Goal: Information Seeking & Learning: Find contact information

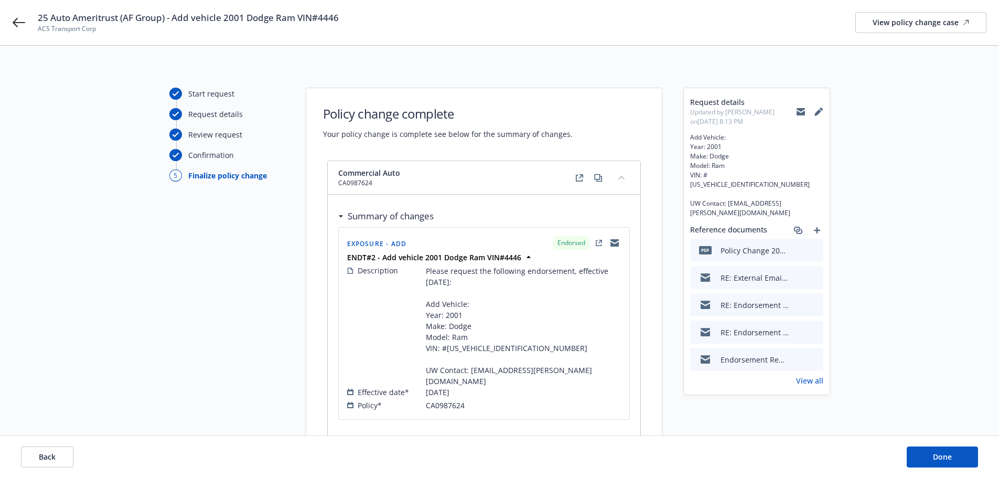
click at [801, 111] on icon at bounding box center [800, 110] width 8 height 4
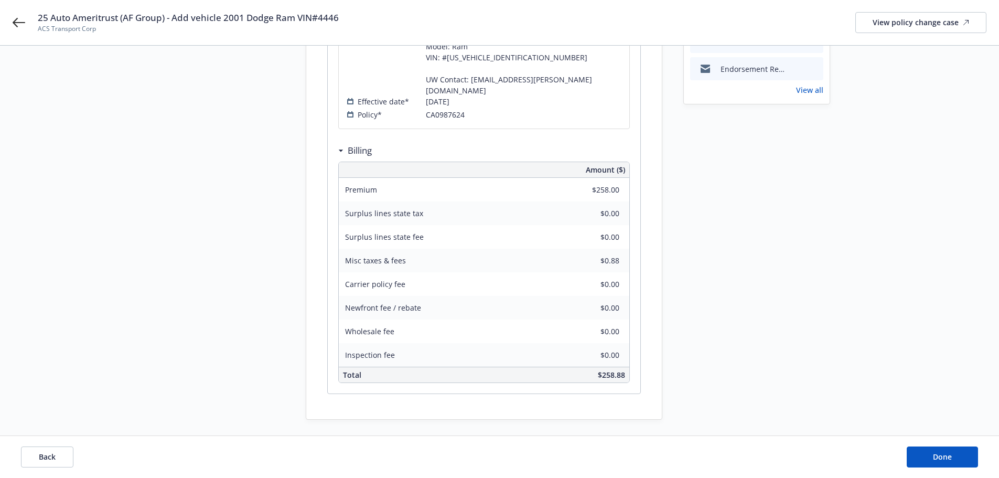
scroll to position [306, 0]
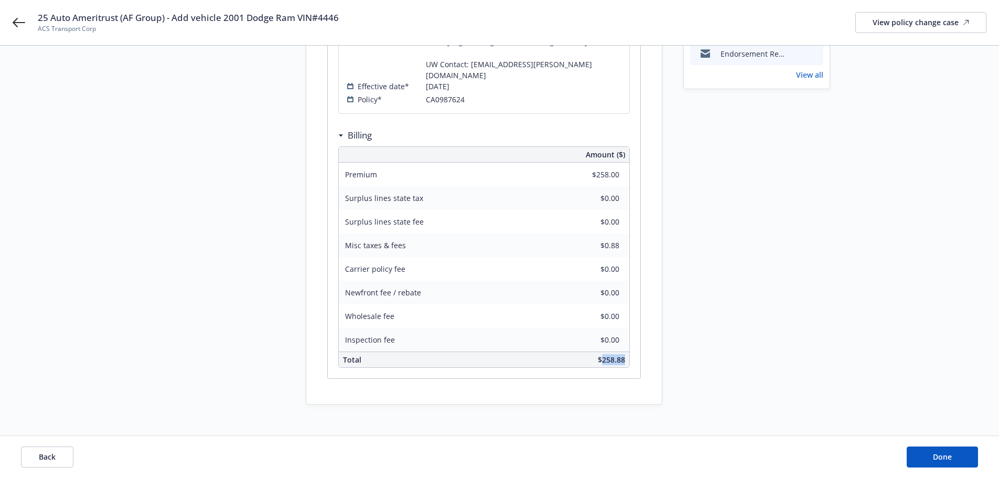
drag, startPoint x: 627, startPoint y: 349, endPoint x: 601, endPoint y: 350, distance: 25.7
click at [601, 352] on div "$258.88" at bounding box center [554, 359] width 149 height 15
copy span "258.88"
click at [515, 352] on div "$258.88" at bounding box center [554, 359] width 149 height 15
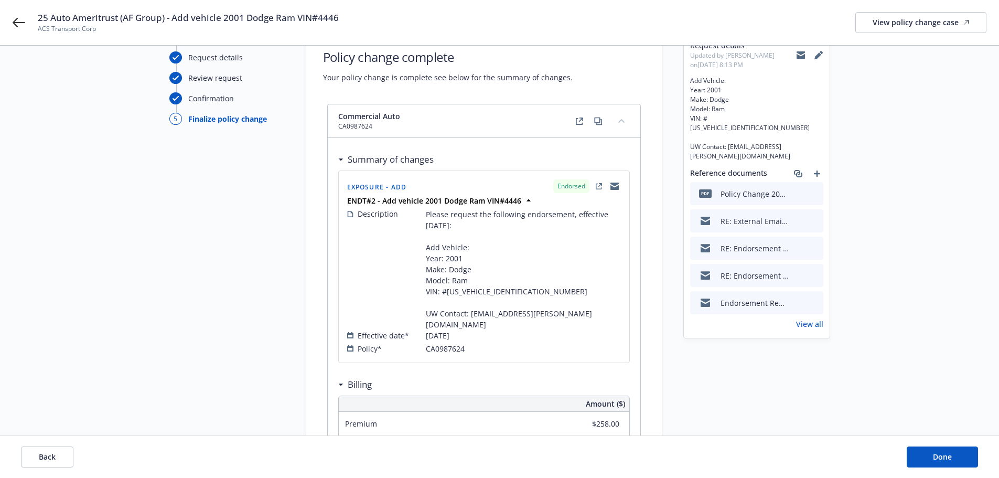
scroll to position [0, 0]
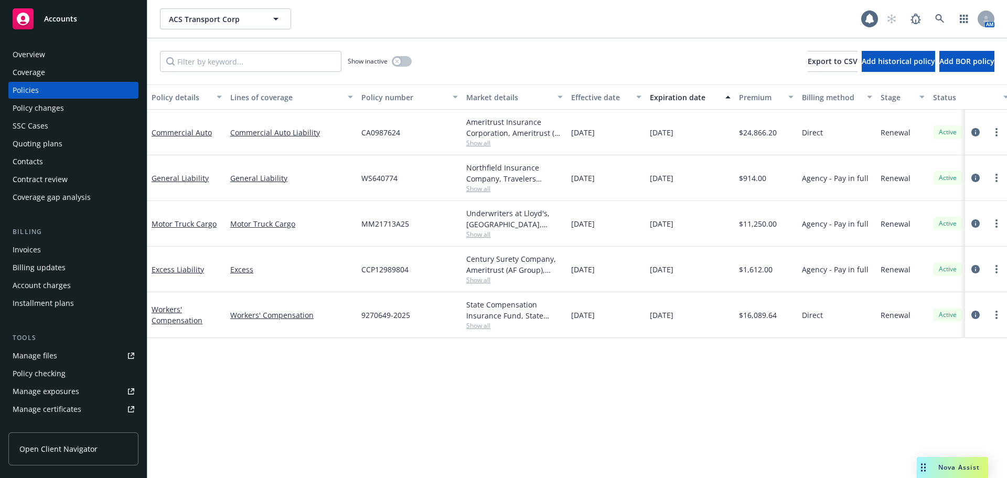
click at [50, 164] on div "Contacts" at bounding box center [74, 161] width 122 height 17
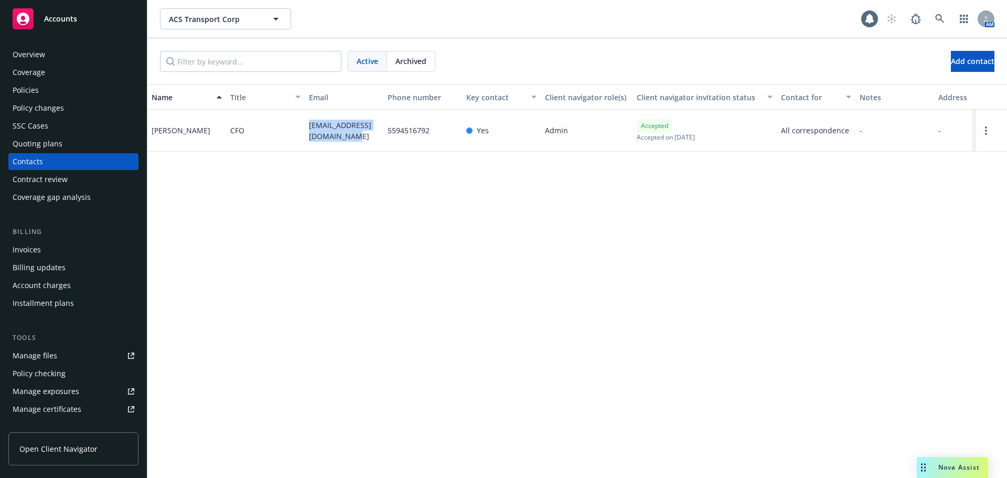
drag, startPoint x: 343, startPoint y: 141, endPoint x: 306, endPoint y: 126, distance: 39.7
click at [306, 126] on div "acstransportcorp@gmail.com" at bounding box center [344, 131] width 79 height 42
copy span "acstransportcorp@gmail.com"
click at [75, 83] on div "Policies" at bounding box center [74, 90] width 122 height 17
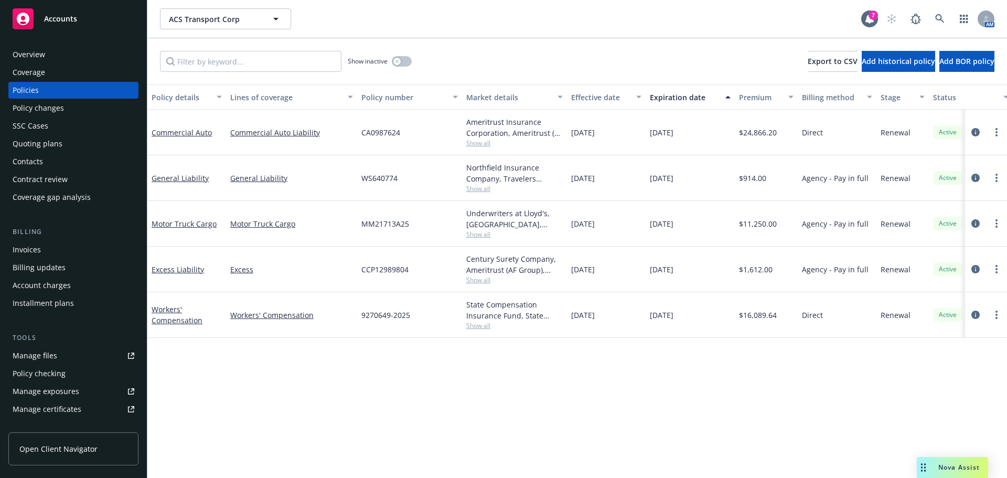
click at [477, 140] on span "Show all" at bounding box center [514, 142] width 96 height 9
click at [385, 370] on div "Policy details Lines of coverage Policy number Market details Effective date Ex…" at bounding box center [576, 280] width 859 height 393
click at [192, 131] on link "Commercial Auto" at bounding box center [182, 132] width 60 height 10
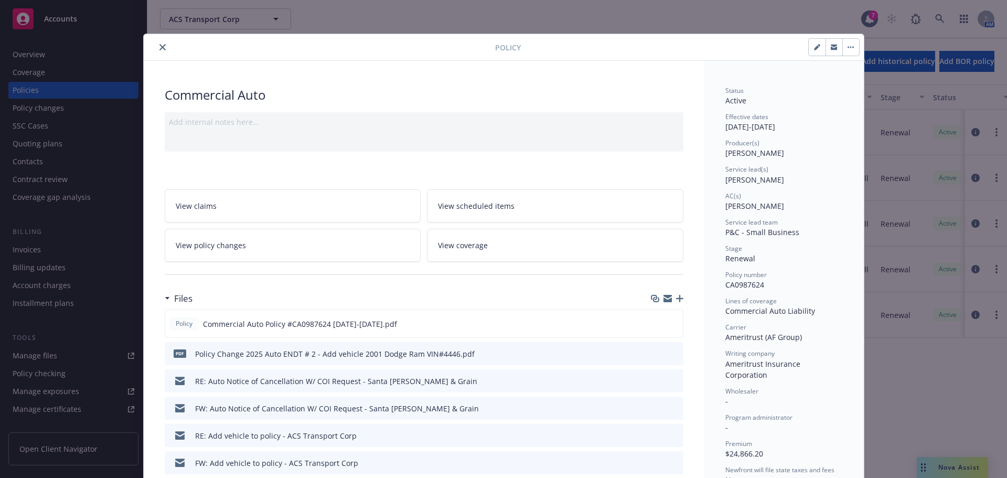
click at [159, 47] on icon "close" at bounding box center [162, 47] width 6 height 6
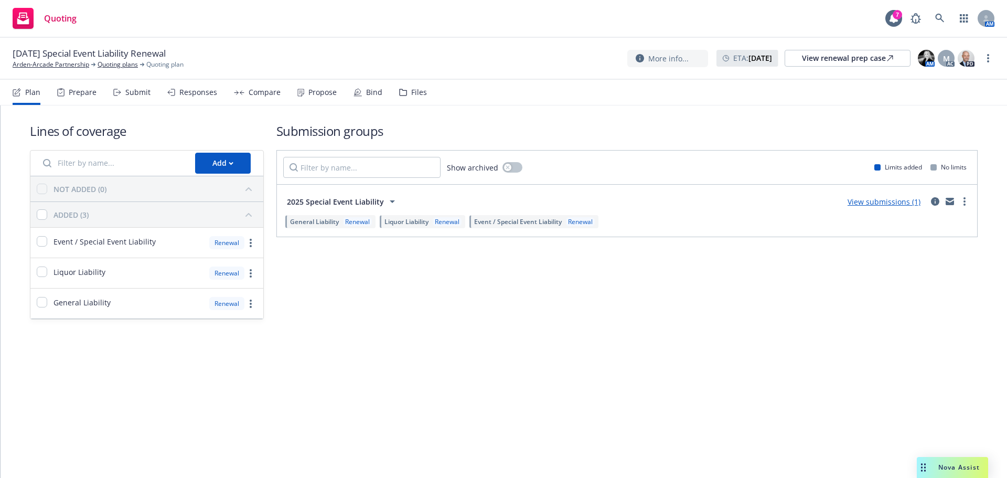
click at [40, 59] on span "10/16/25 Special Event Liability Renewal" at bounding box center [89, 53] width 153 height 13
click at [42, 62] on link "Arden-Arcade Partnership" at bounding box center [51, 64] width 77 height 9
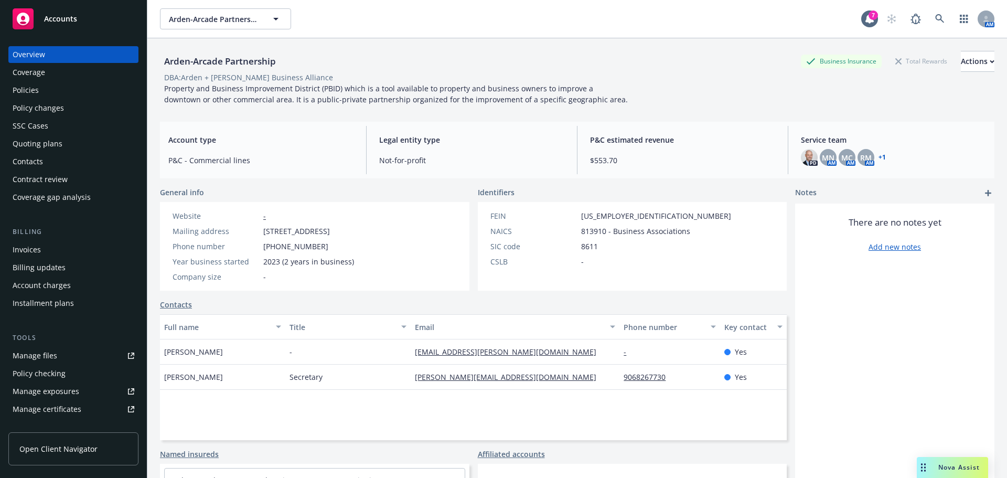
click at [72, 94] on div "Policies" at bounding box center [74, 90] width 122 height 17
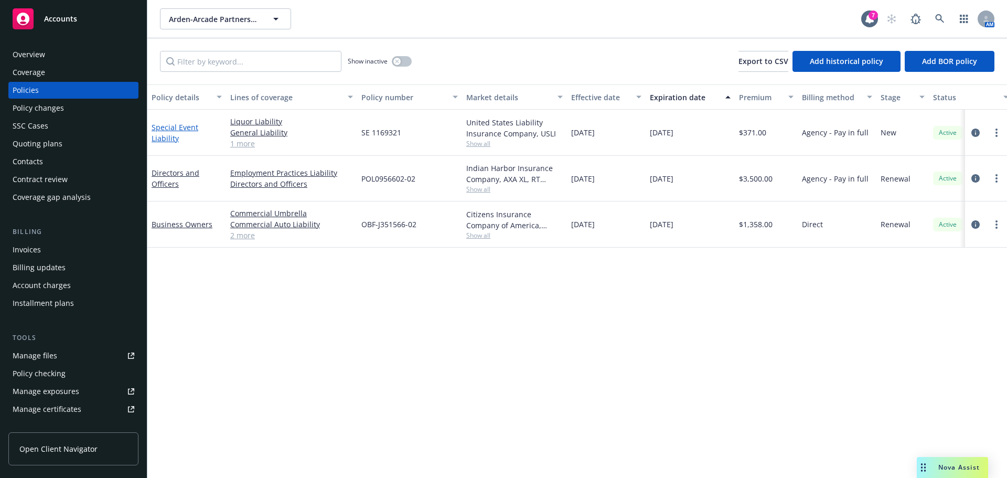
click at [167, 139] on link "Special Event Liability" at bounding box center [175, 132] width 47 height 21
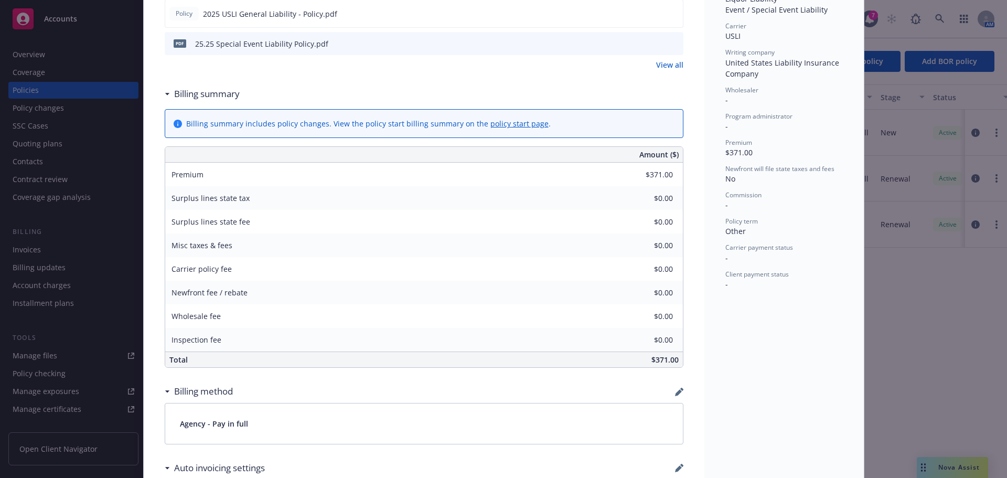
scroll to position [124, 0]
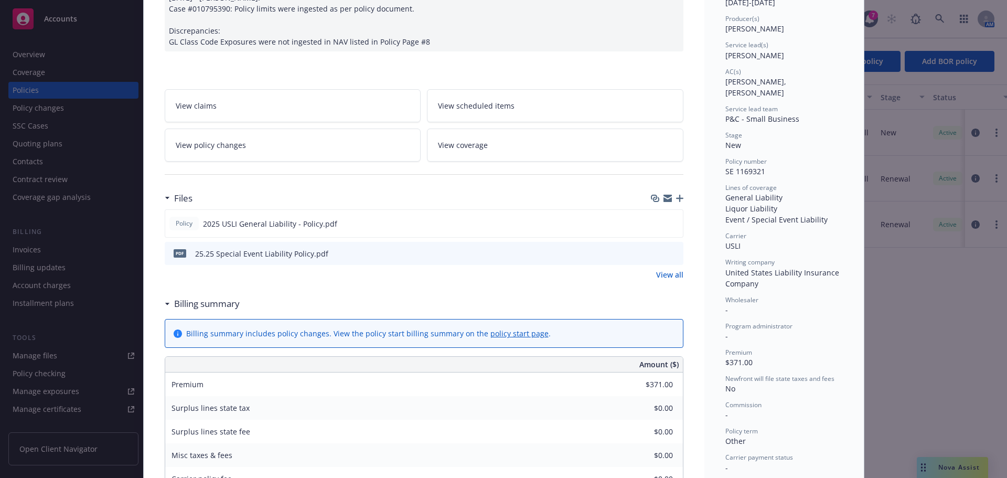
click at [658, 275] on link "View all" at bounding box center [669, 274] width 27 height 11
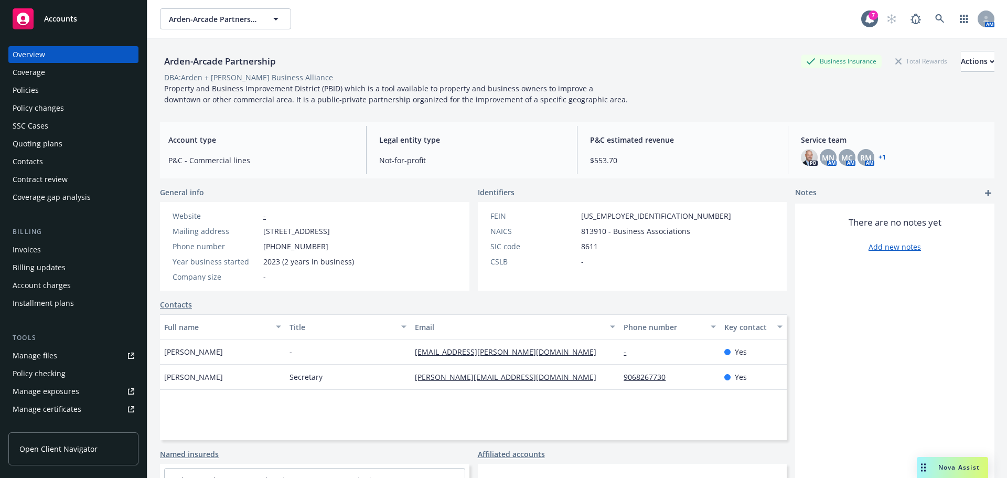
click at [48, 89] on div "Policies" at bounding box center [74, 90] width 122 height 17
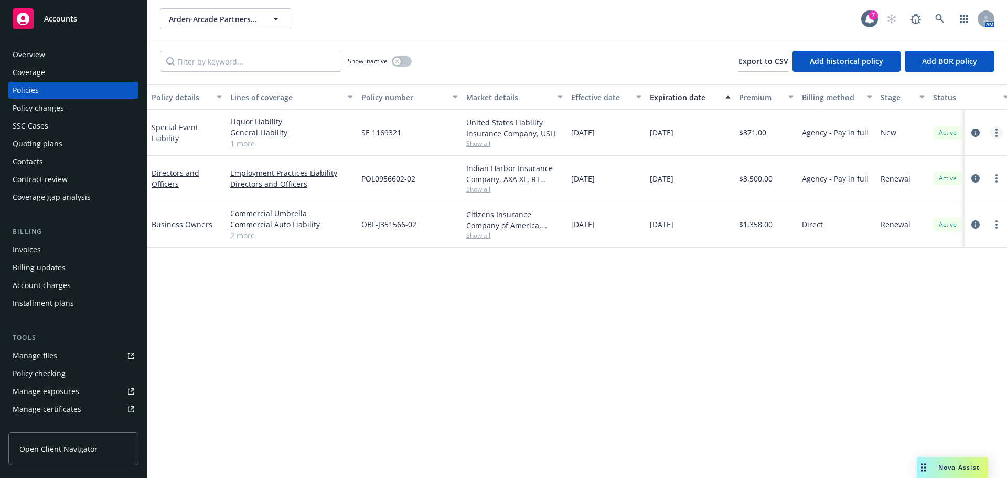
click at [994, 131] on link "more" at bounding box center [996, 132] width 13 height 13
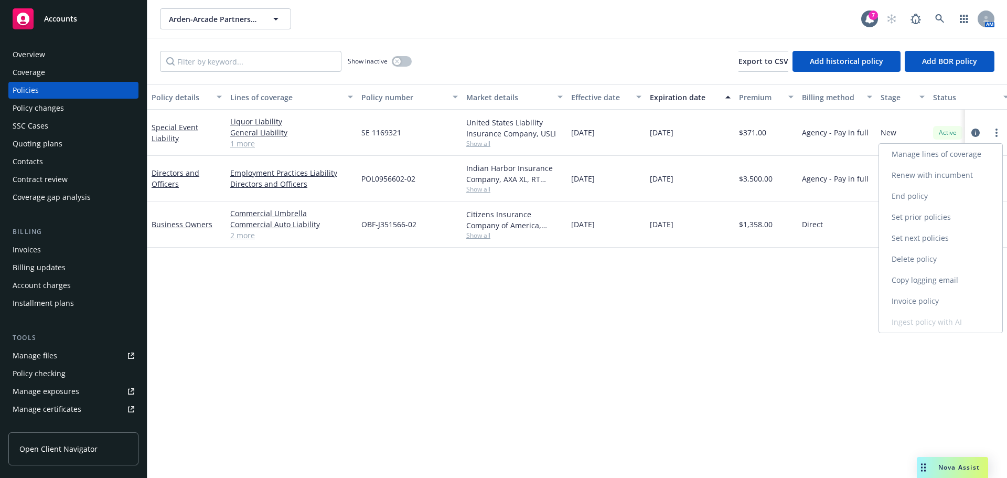
click at [938, 199] on link "End policy" at bounding box center [940, 196] width 123 height 21
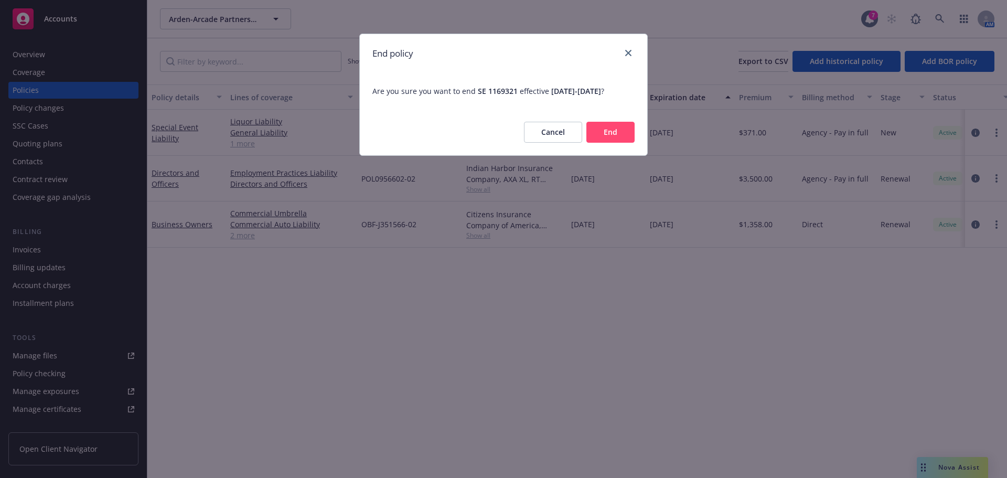
click at [613, 143] on button "End" at bounding box center [610, 132] width 48 height 21
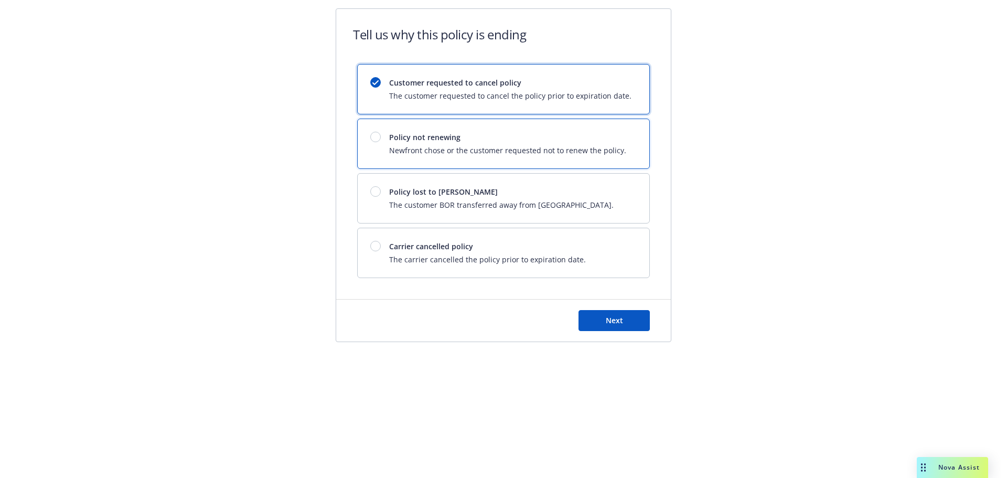
click at [420, 133] on span "Policy not renewing" at bounding box center [507, 137] width 237 height 11
click at [616, 319] on span "Next" at bounding box center [614, 320] width 17 height 10
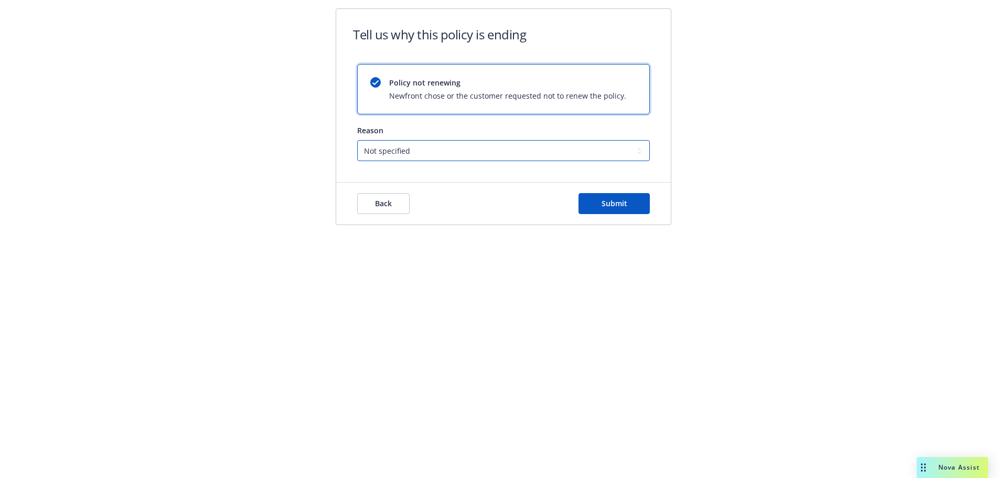
click at [393, 151] on select "Not specified Service Pricing Buyer change M&A, Bankruptcy, or Out of business …" at bounding box center [503, 150] width 293 height 21
click at [357, 140] on select "Not specified Service Pricing Buyer change M&A, Bankruptcy, or Out of business …" at bounding box center [503, 150] width 293 height 21
click at [622, 207] on span "Submit" at bounding box center [614, 203] width 26 height 10
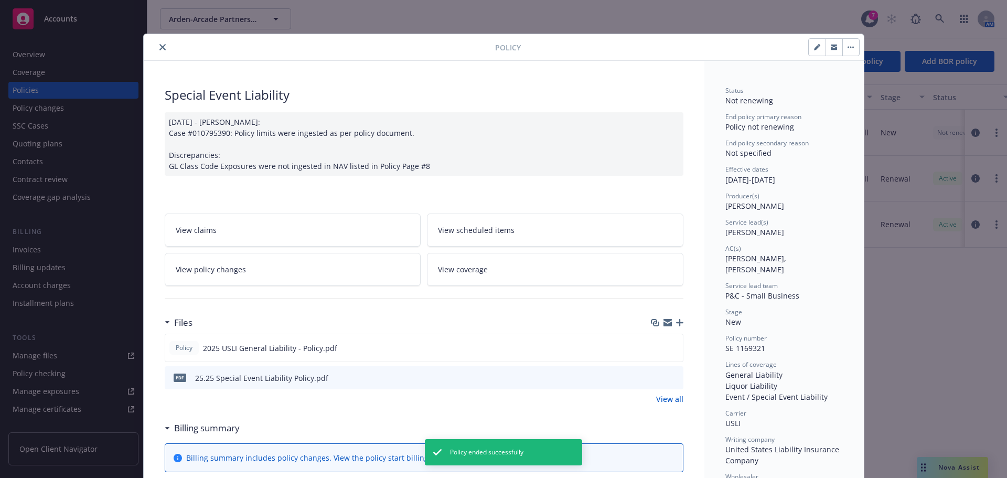
click at [159, 49] on icon "close" at bounding box center [162, 47] width 6 height 6
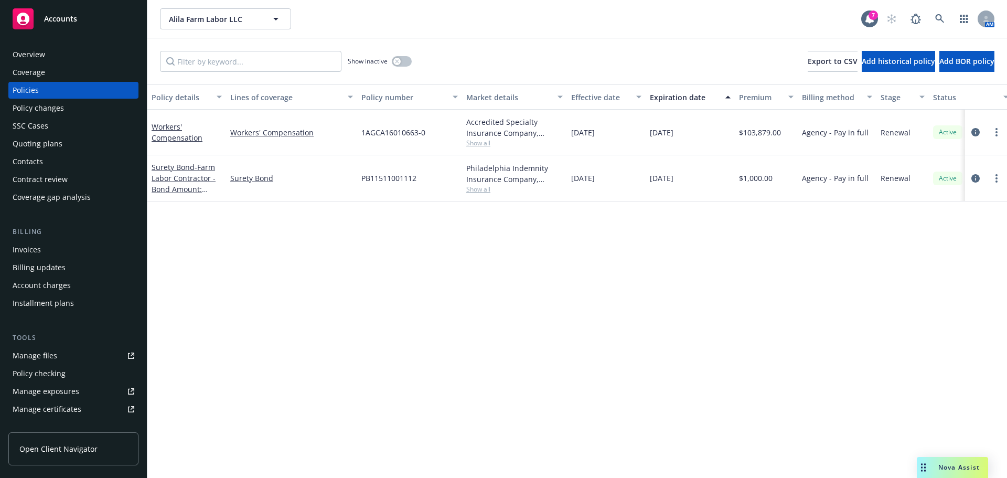
click at [70, 162] on div "Contacts" at bounding box center [74, 161] width 122 height 17
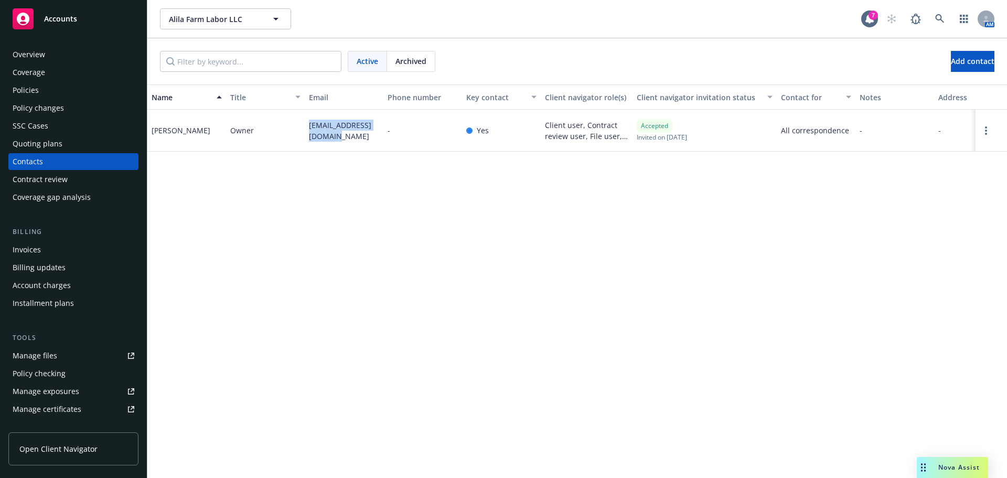
drag, startPoint x: 327, startPoint y: 138, endPoint x: 304, endPoint y: 124, distance: 27.8
click at [304, 124] on div "[PERSON_NAME] Owner [EMAIL_ADDRESS][DOMAIN_NAME] - Yes Client user, Contract re…" at bounding box center [576, 131] width 859 height 42
copy div "[EMAIL_ADDRESS][DOMAIN_NAME]"
click at [61, 109] on div "Policy changes" at bounding box center [38, 108] width 51 height 17
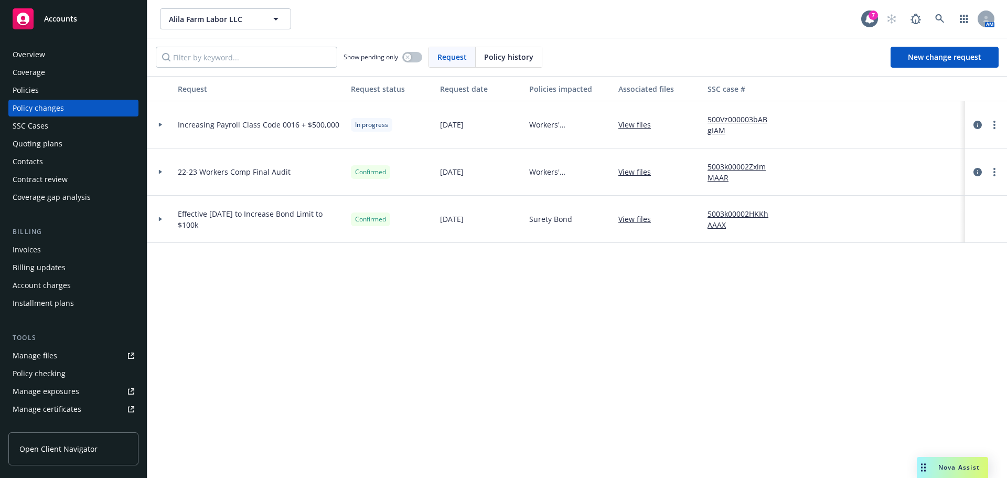
click at [51, 166] on div "Contacts" at bounding box center [74, 161] width 122 height 17
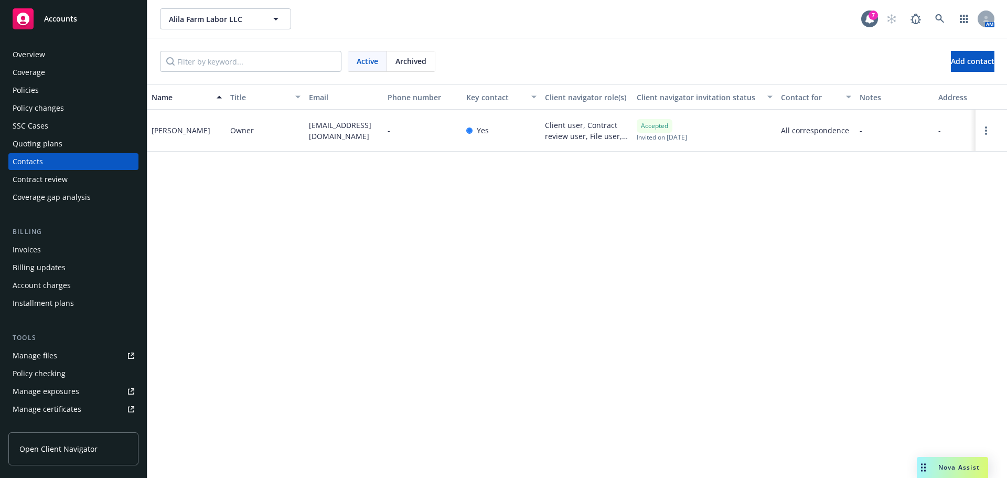
click at [61, 95] on div "Policies" at bounding box center [74, 90] width 122 height 17
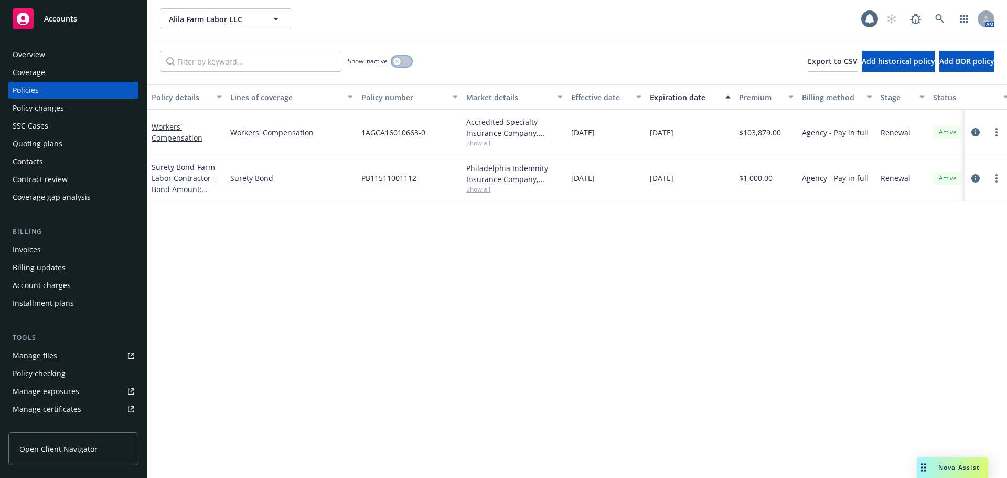
click at [400, 65] on button "button" at bounding box center [402, 61] width 20 height 10
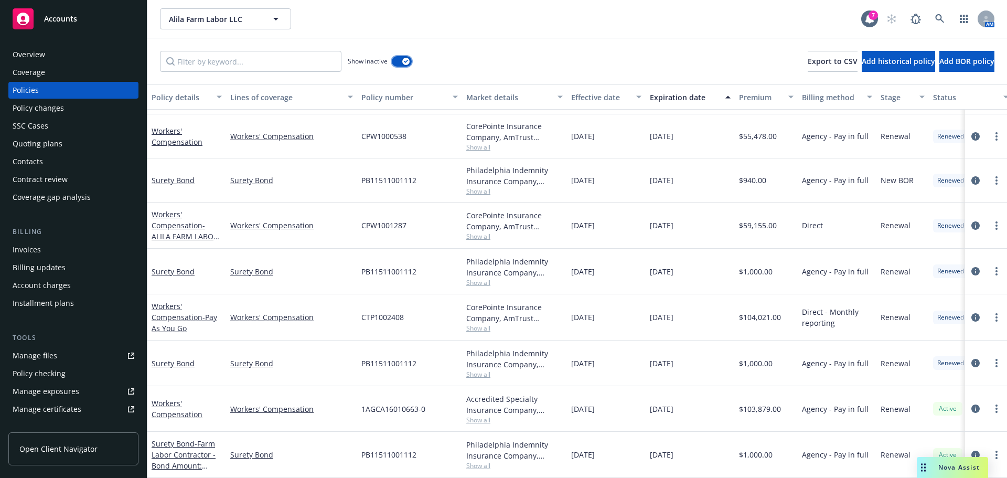
scroll to position [255, 0]
click at [990, 313] on link "more" at bounding box center [996, 317] width 13 height 13
click at [949, 273] on link "Copy logging email" at bounding box center [940, 274] width 123 height 21
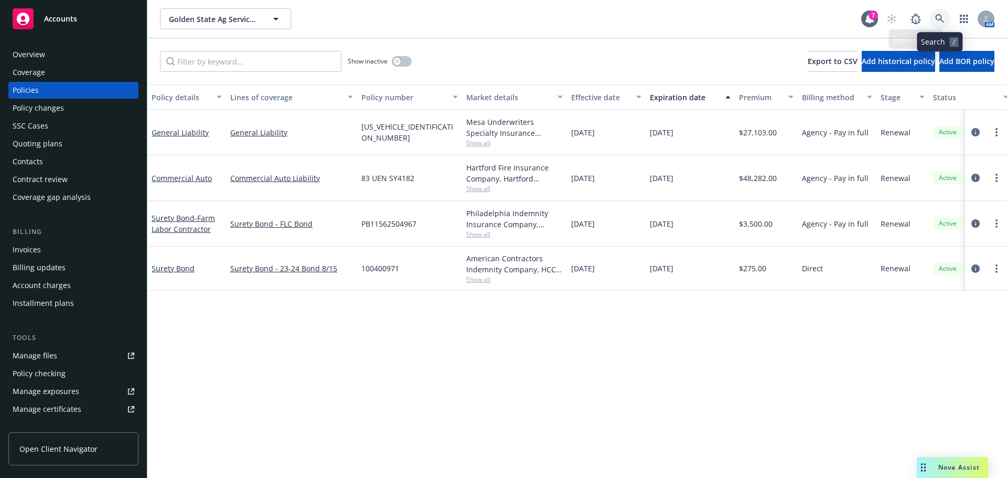
click at [936, 17] on icon at bounding box center [939, 18] width 9 height 9
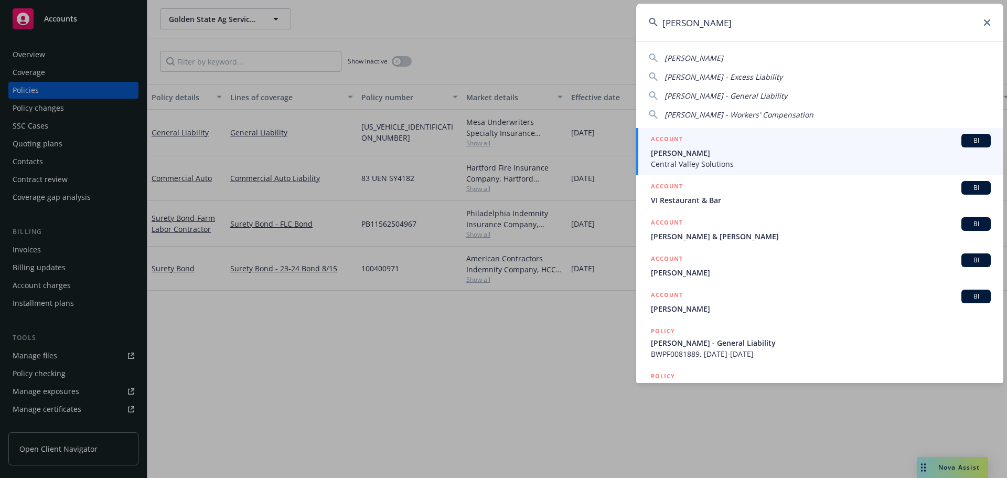
type input "[PERSON_NAME]"
click at [710, 150] on span "Daniel Garcia" at bounding box center [821, 152] width 340 height 11
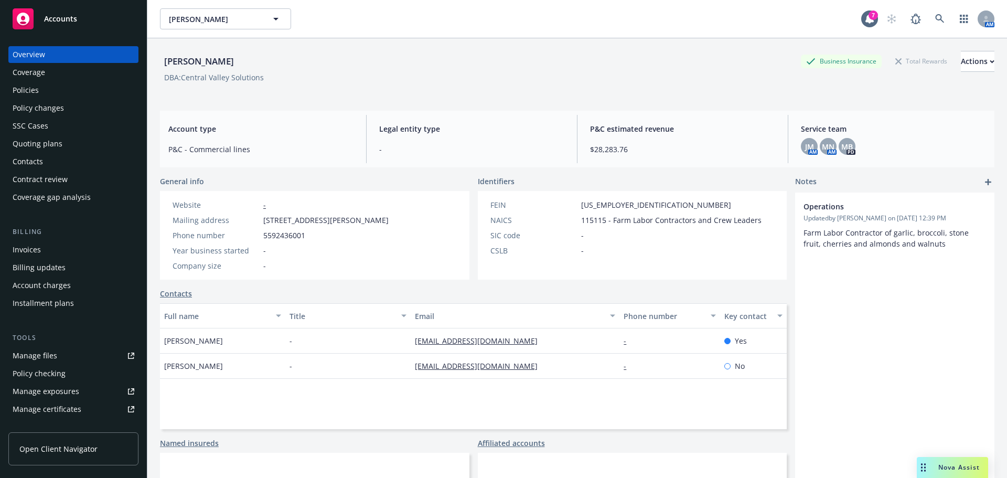
click at [38, 158] on div "Contacts" at bounding box center [28, 161] width 30 height 17
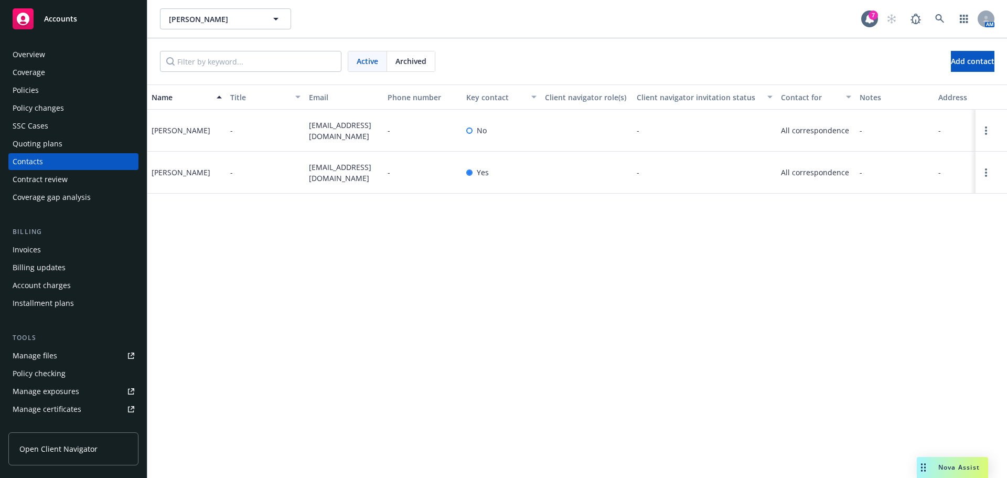
drag, startPoint x: 371, startPoint y: 138, endPoint x: 293, endPoint y: 127, distance: 79.4
click at [293, 127] on div "Daniel Garcia - centralvalleysolutionsinc@gmail.com - No - All correspondence -…" at bounding box center [576, 131] width 859 height 42
copy div "centralvalleysolutionsinc@gmail.com"
click at [62, 85] on div "Policies" at bounding box center [74, 90] width 122 height 17
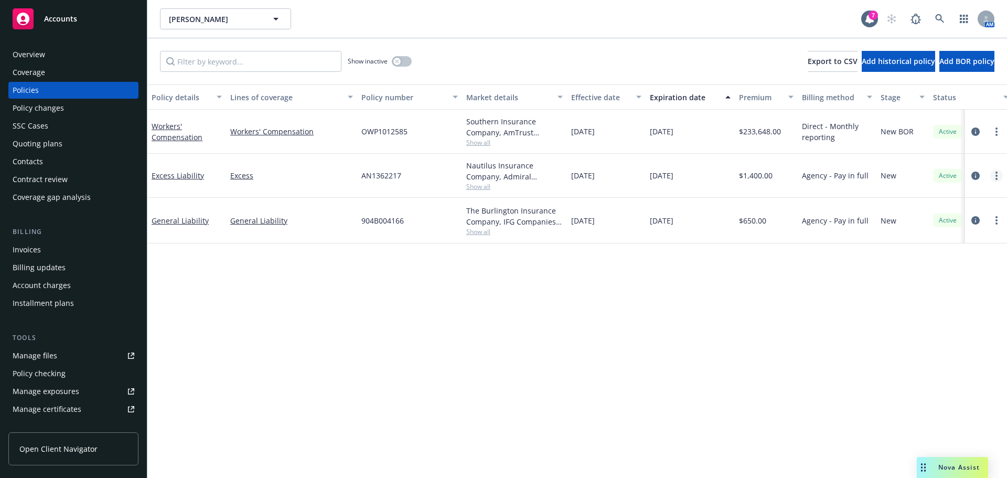
click at [992, 176] on link "more" at bounding box center [996, 175] width 13 height 13
click at [542, 325] on div "Policy details Lines of coverage Policy number Market details Effective date Ex…" at bounding box center [576, 280] width 859 height 393
click at [59, 244] on div "Invoices" at bounding box center [74, 249] width 122 height 17
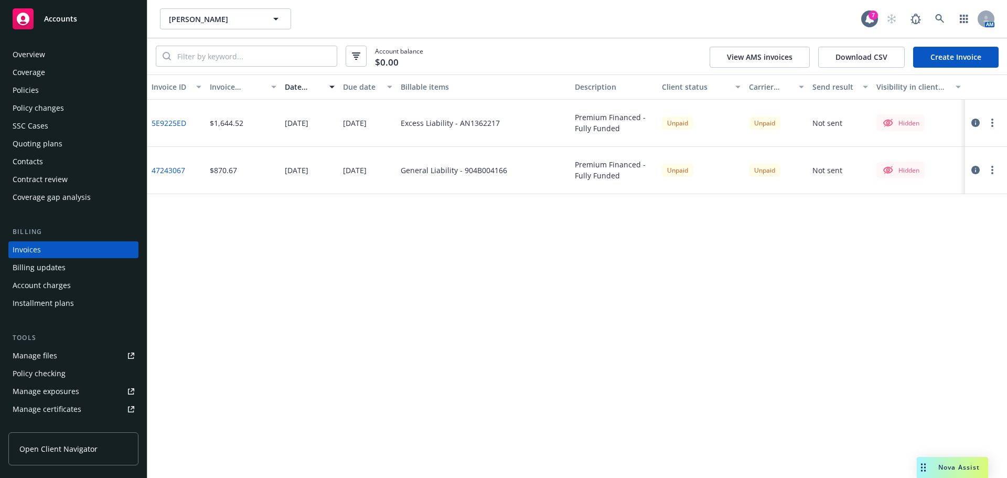
click at [50, 93] on div "Policies" at bounding box center [74, 90] width 122 height 17
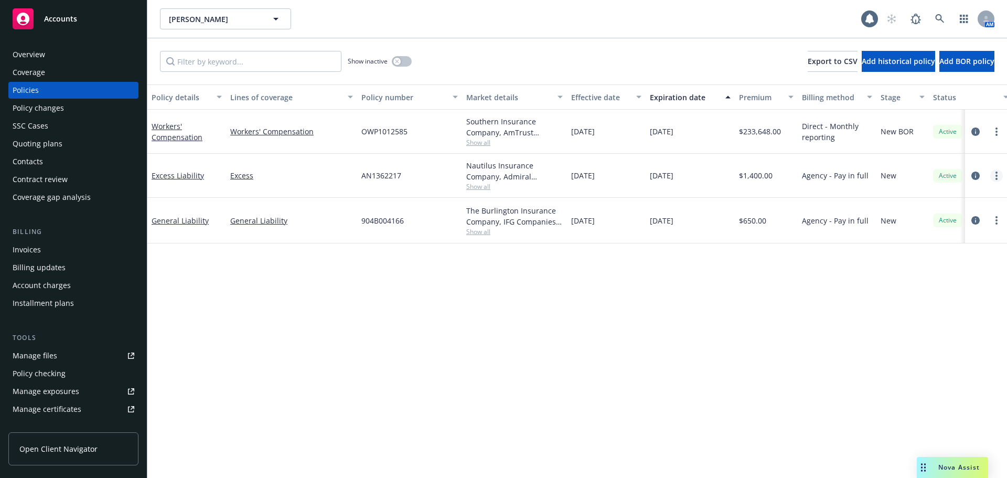
click at [993, 178] on link "more" at bounding box center [996, 175] width 13 height 13
click at [945, 320] on link "Copy logging email" at bounding box center [940, 322] width 123 height 21
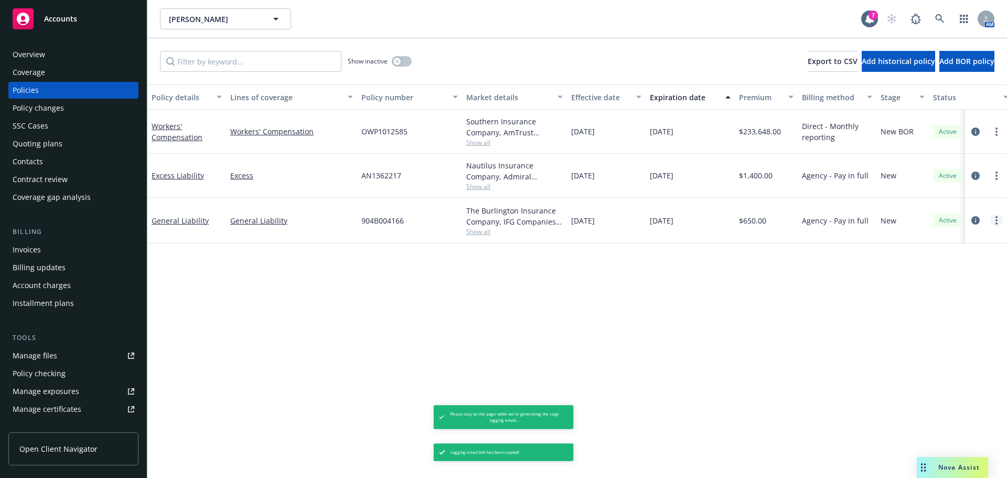
click at [998, 221] on link "more" at bounding box center [996, 220] width 13 height 13
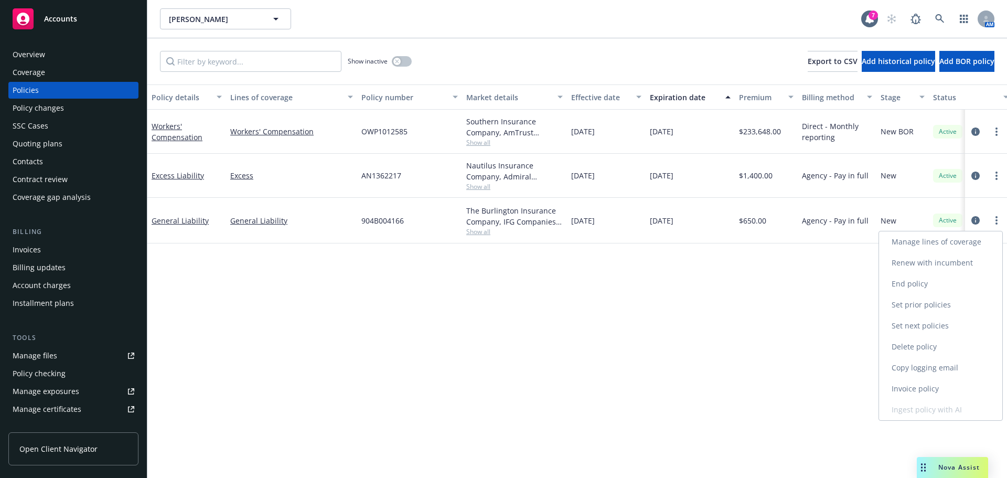
click at [948, 363] on link "Copy logging email" at bounding box center [940, 367] width 123 height 21
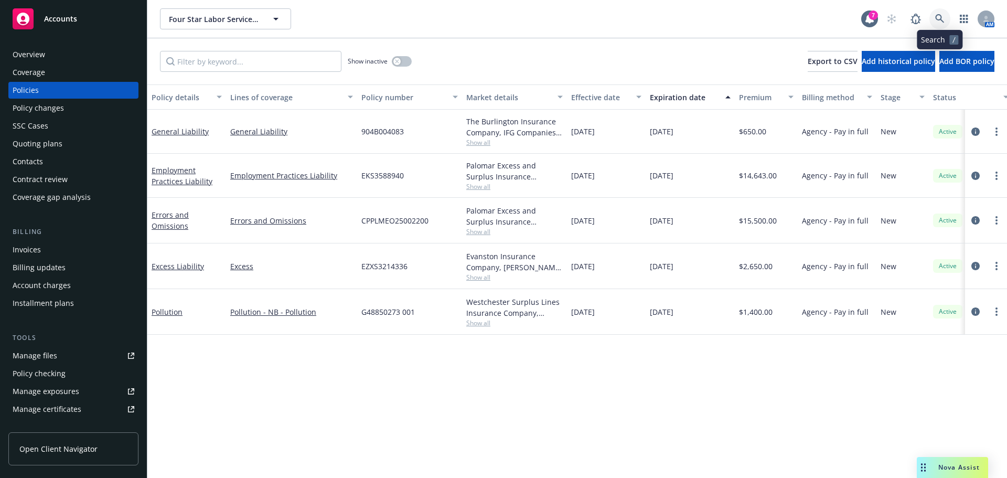
click at [929, 16] on link at bounding box center [939, 18] width 21 height 21
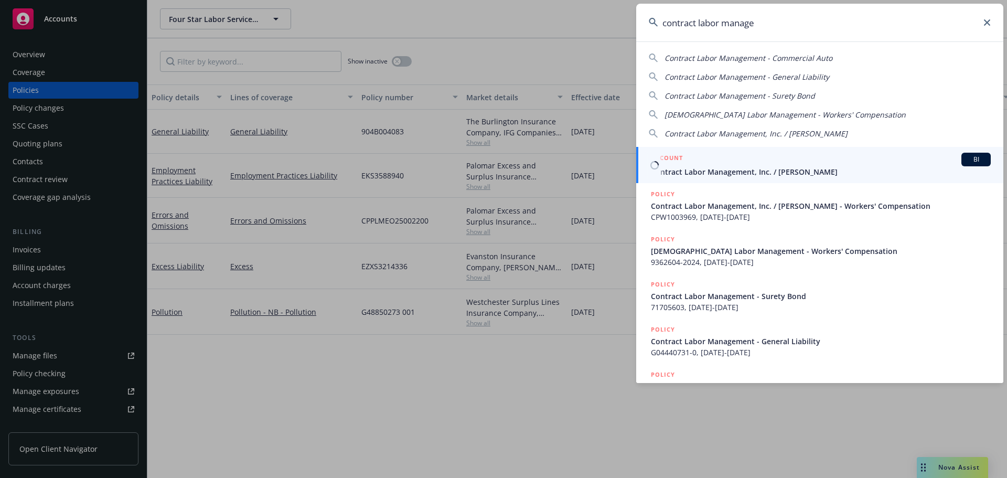
type input "contract labor manage"
click at [737, 162] on div "ACCOUNT BI" at bounding box center [821, 160] width 340 height 14
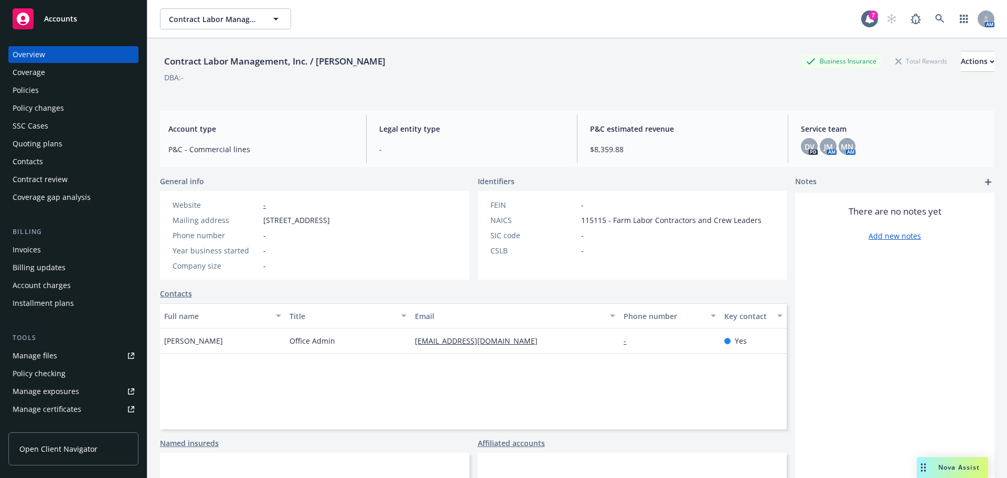
click at [69, 90] on div "Policies" at bounding box center [74, 90] width 122 height 17
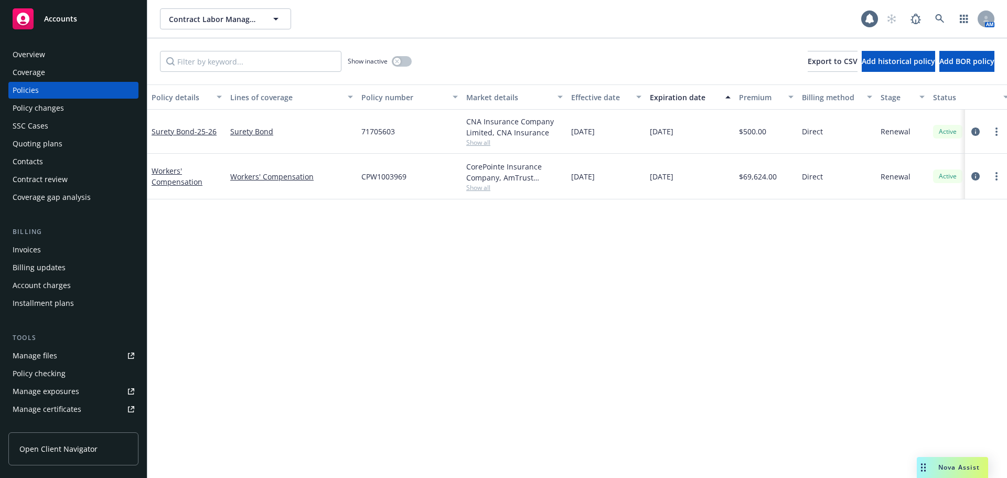
click at [71, 49] on div "Overview" at bounding box center [74, 54] width 122 height 17
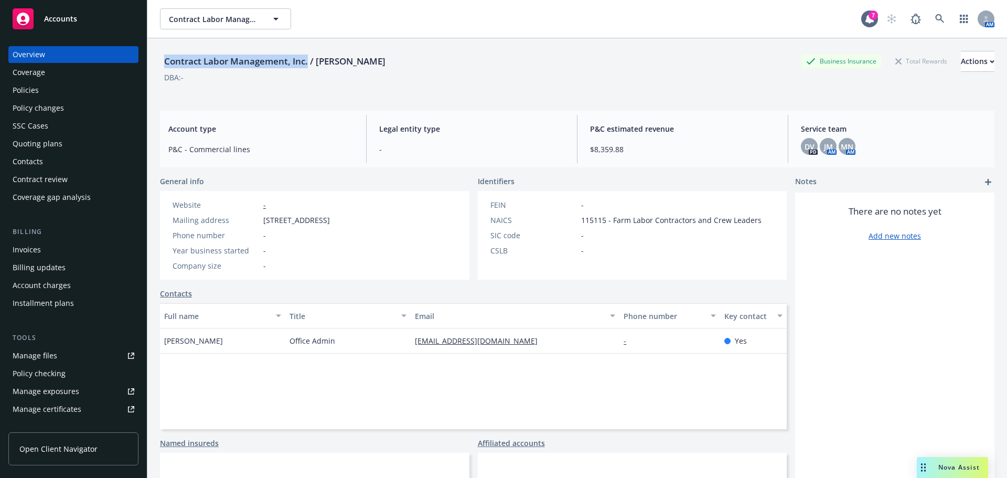
drag, startPoint x: 309, startPoint y: 60, endPoint x: 166, endPoint y: 55, distance: 143.2
click at [166, 55] on div "Contract Labor Management, Inc. / [PERSON_NAME]" at bounding box center [275, 62] width 230 height 14
copy div "Contract Labor Management, Inc."
click at [287, 147] on span "P&C - Commercial lines" at bounding box center [260, 149] width 185 height 11
click at [48, 88] on div "Policies" at bounding box center [74, 90] width 122 height 17
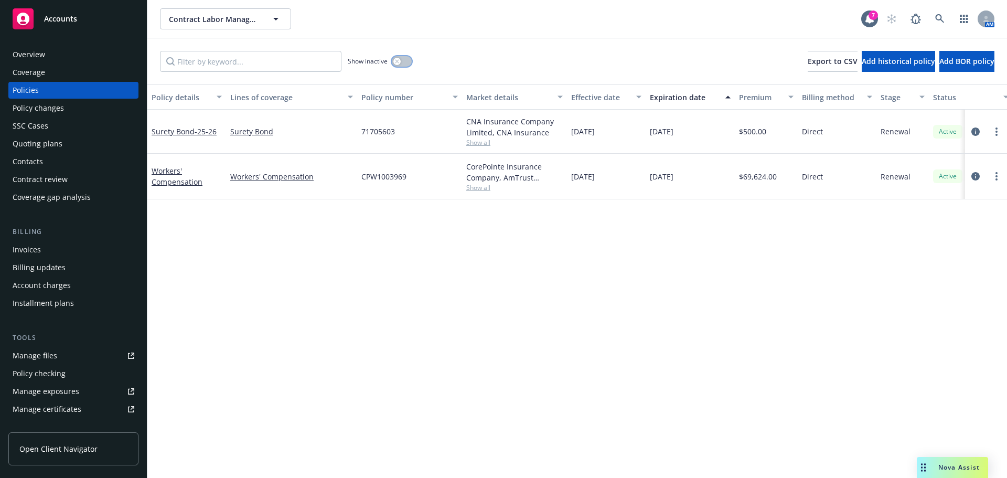
click at [398, 61] on icon "button" at bounding box center [397, 61] width 4 height 4
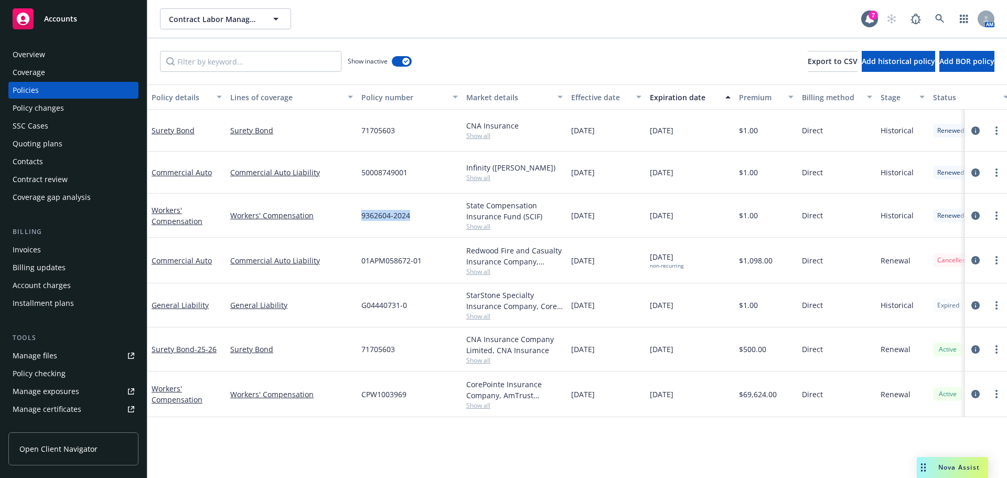
drag, startPoint x: 410, startPoint y: 213, endPoint x: 356, endPoint y: 213, distance: 54.0
click at [356, 213] on div "Workers' Compensation Workers' Compensation 9362604-2024 State Compensation Ins…" at bounding box center [653, 215] width 1012 height 44
copy div "9362604-2024"
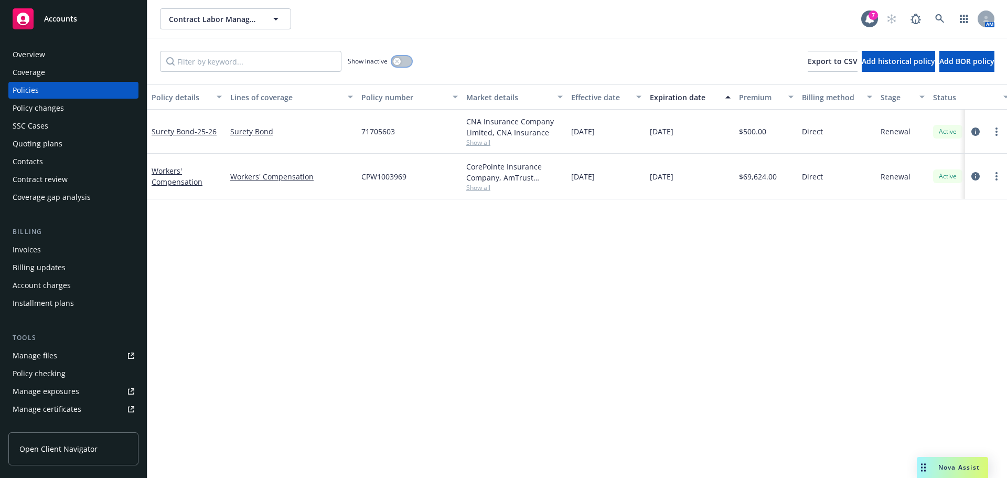
click at [397, 62] on icon "button" at bounding box center [397, 61] width 4 height 4
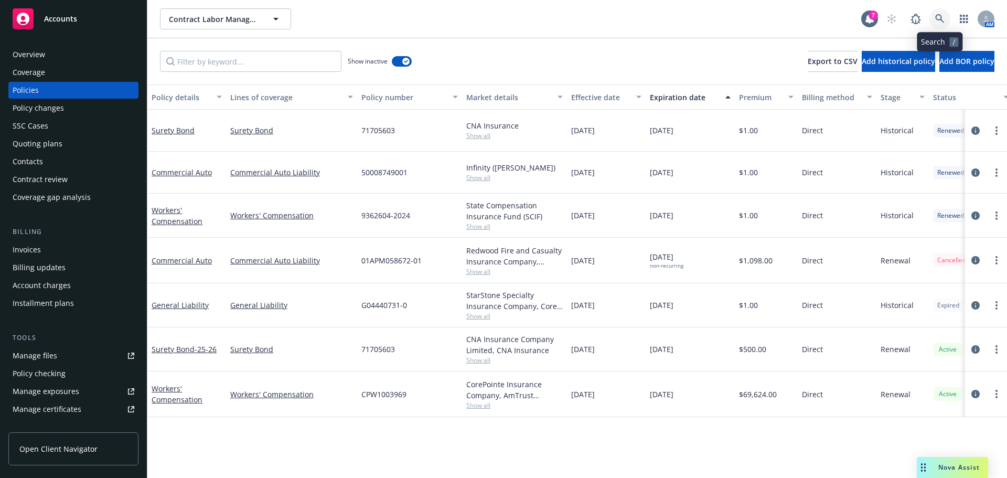
click at [934, 21] on link at bounding box center [939, 18] width 21 height 21
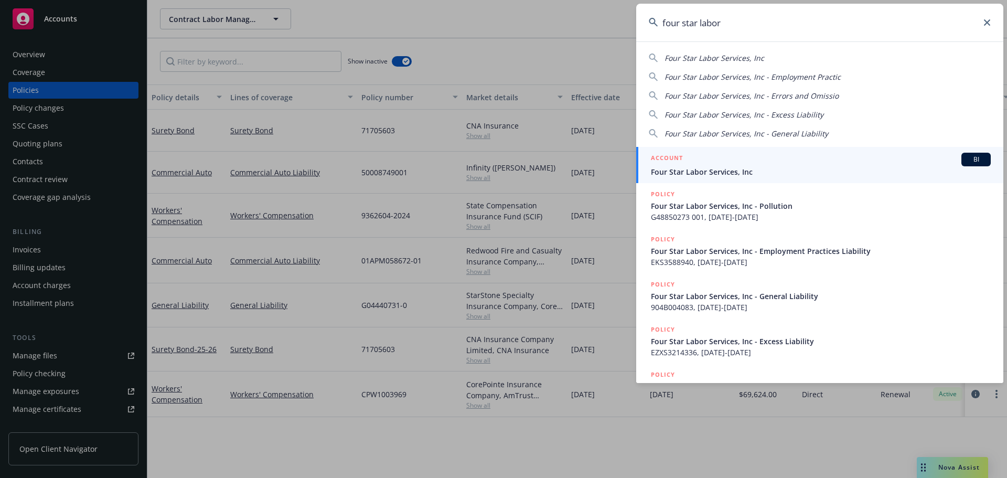
type input "four star labor"
drag, startPoint x: 729, startPoint y: 174, endPoint x: 725, endPoint y: 169, distance: 5.6
click at [728, 174] on span "Four Star Labor Services, Inc" at bounding box center [821, 171] width 340 height 11
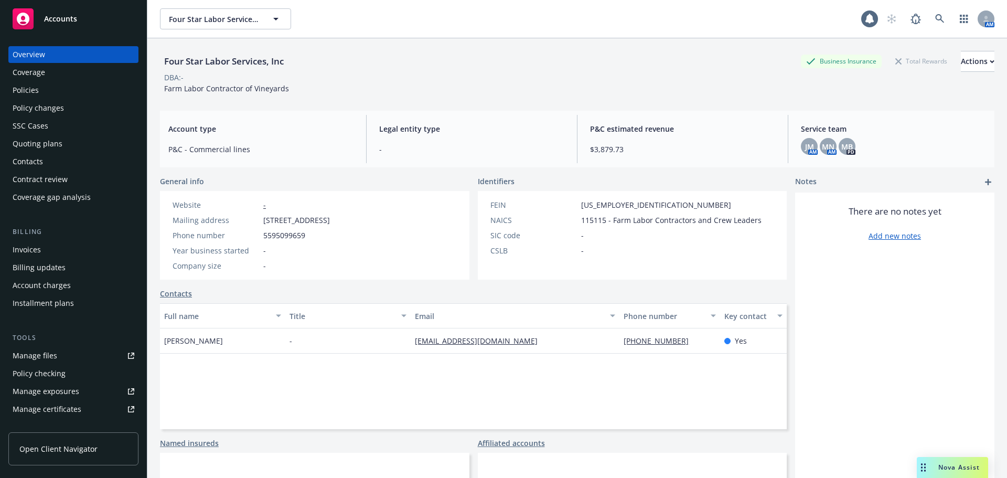
click at [57, 98] on div "Policies" at bounding box center [74, 90] width 122 height 17
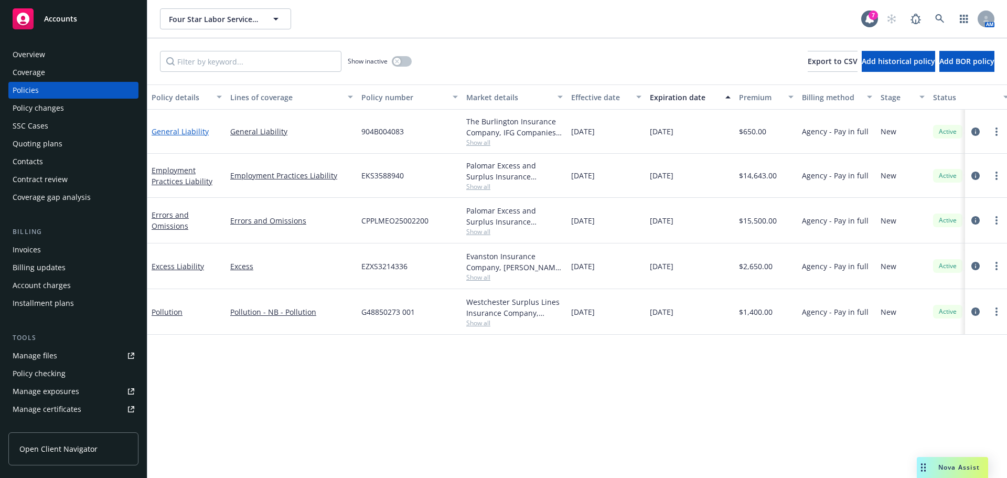
click at [183, 127] on link "General Liability" at bounding box center [180, 131] width 57 height 10
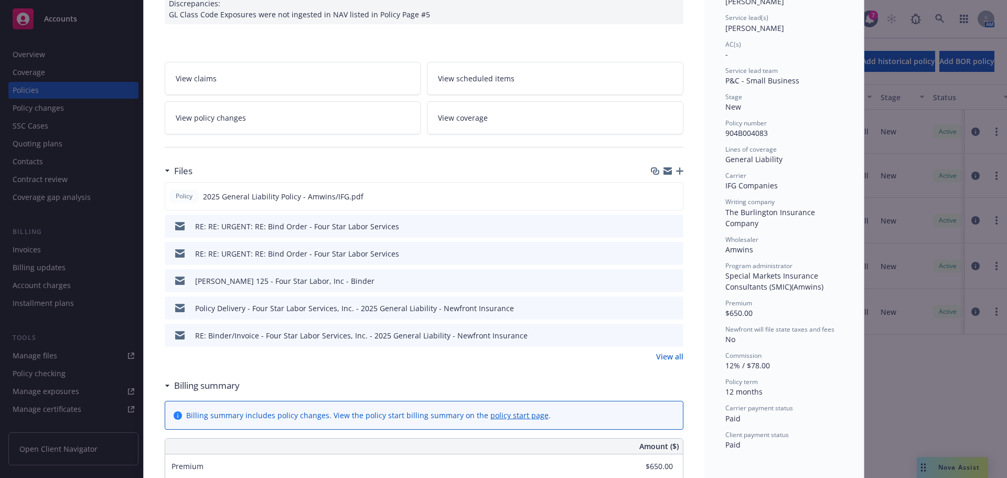
scroll to position [157, 0]
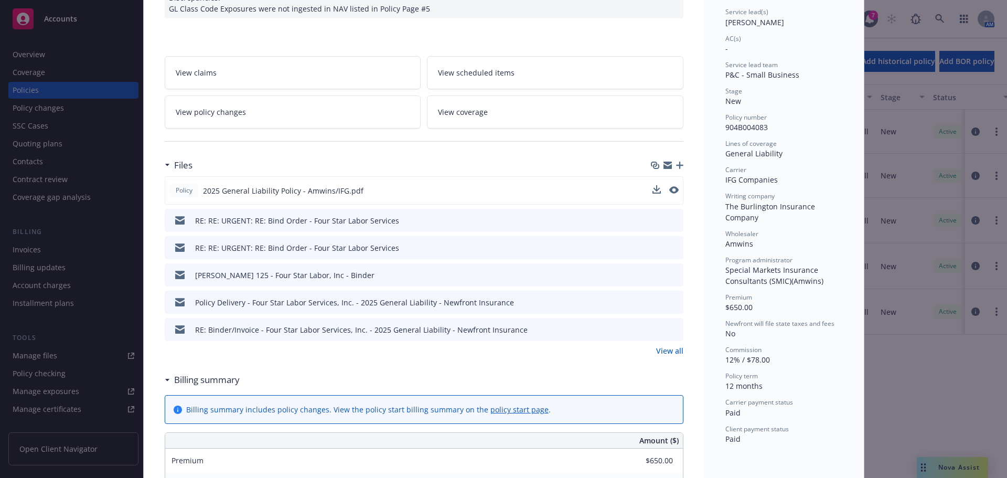
click at [646, 189] on div "Policy 2025 General Liability Policy - Amwins/IFG.pdf" at bounding box center [424, 190] width 518 height 28
click at [655, 189] on icon "download file" at bounding box center [655, 190] width 8 height 8
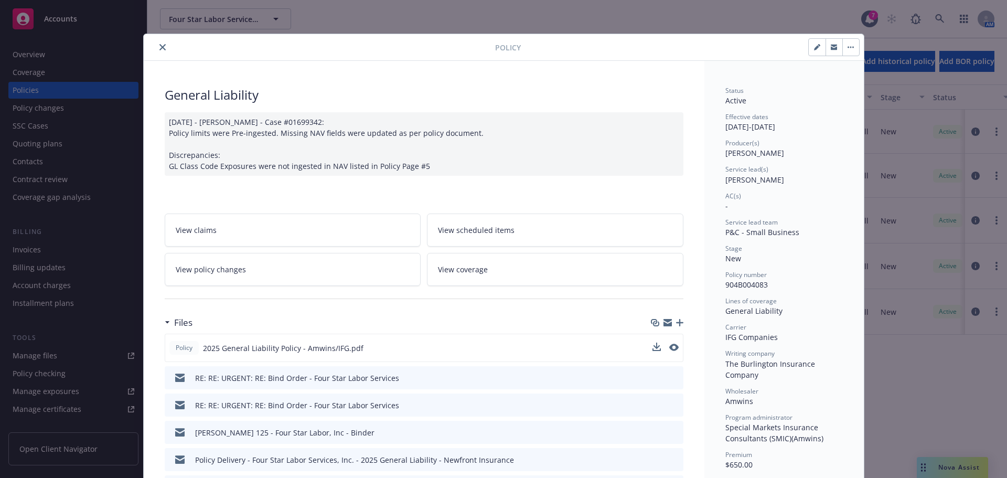
click at [156, 51] on button "close" at bounding box center [162, 47] width 13 height 13
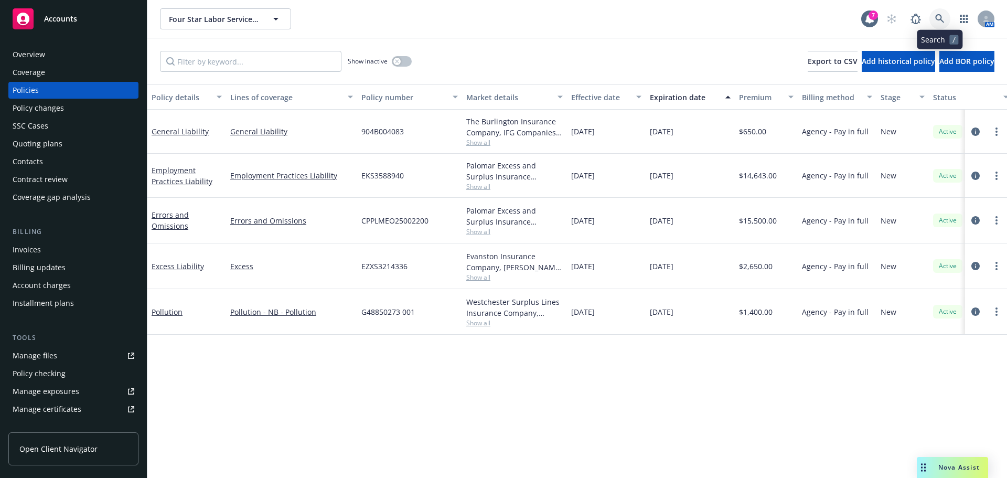
click at [938, 18] on icon at bounding box center [939, 18] width 9 height 9
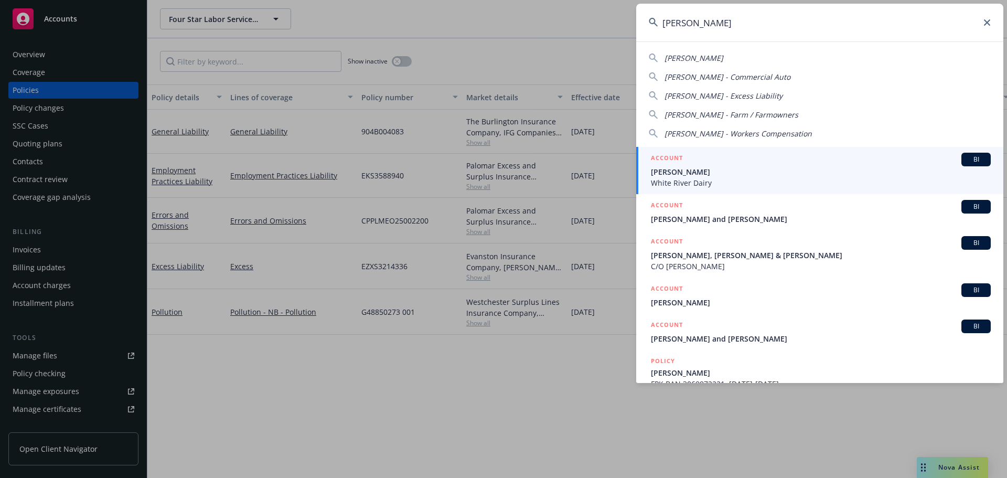
type input "[PERSON_NAME]"
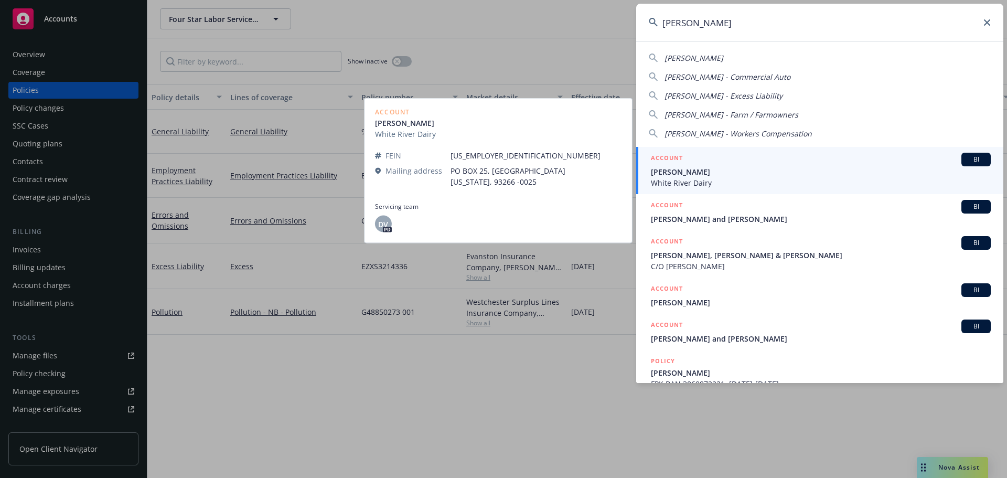
click at [717, 168] on span "[PERSON_NAME]" at bounding box center [821, 171] width 340 height 11
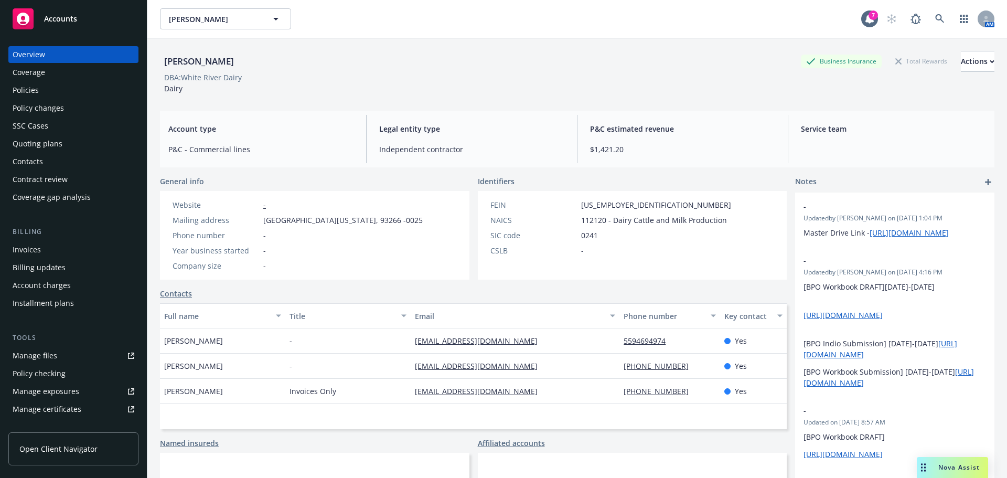
click at [66, 93] on div "Policies" at bounding box center [74, 90] width 122 height 17
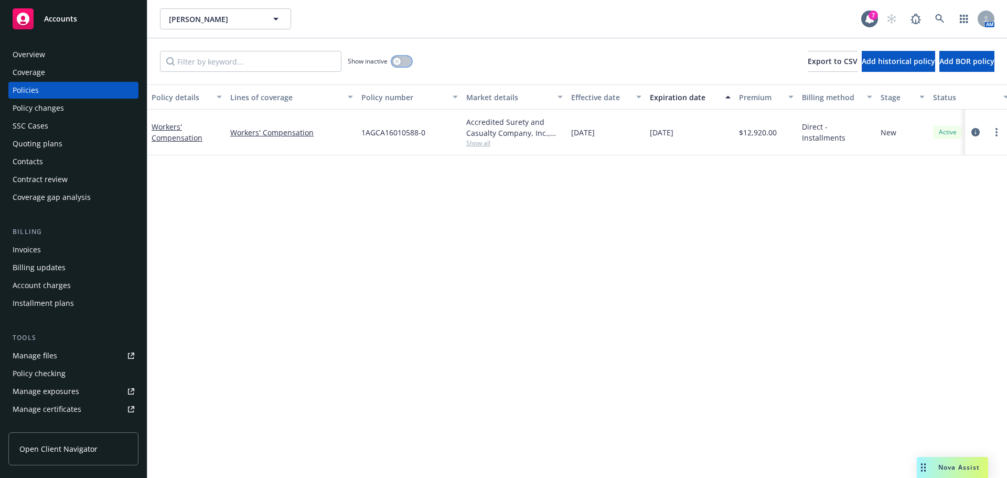
click at [396, 61] on icon "button" at bounding box center [397, 61] width 4 height 4
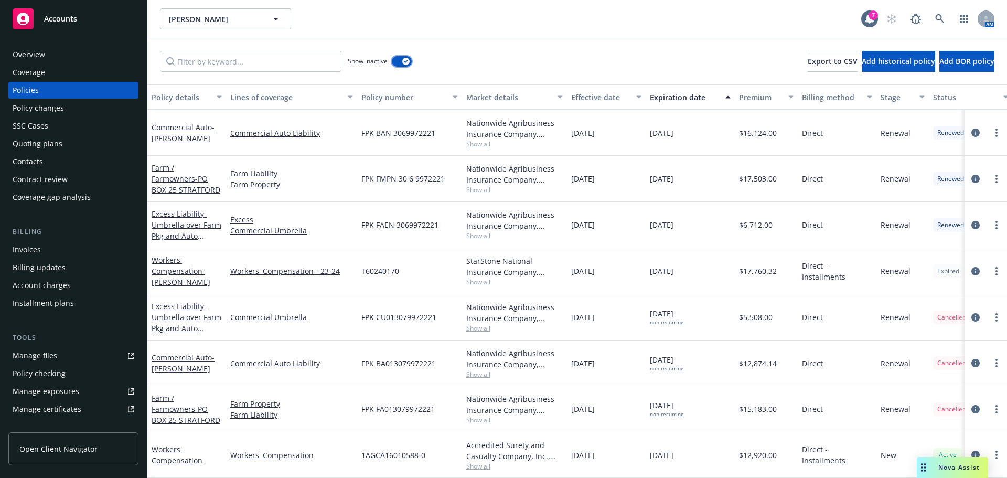
scroll to position [1270, 0]
click at [175, 412] on span "- [GEOGRAPHIC_DATA]" at bounding box center [186, 414] width 69 height 21
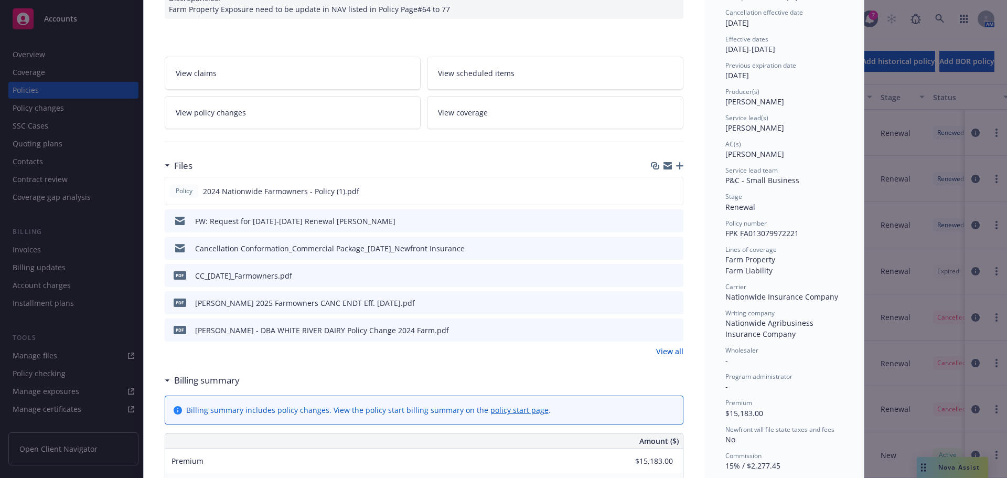
scroll to position [157, 0]
click at [669, 302] on icon "preview file" at bounding box center [672, 301] width 9 height 7
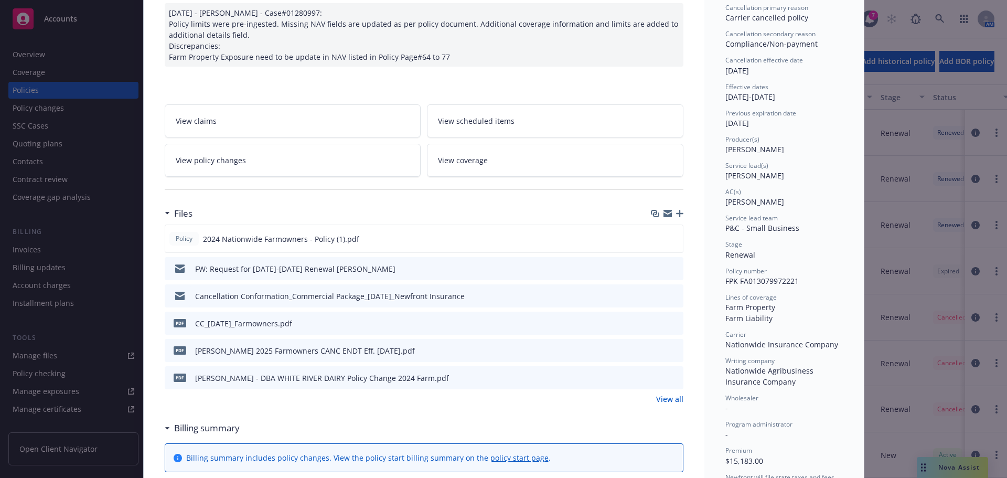
scroll to position [262, 0]
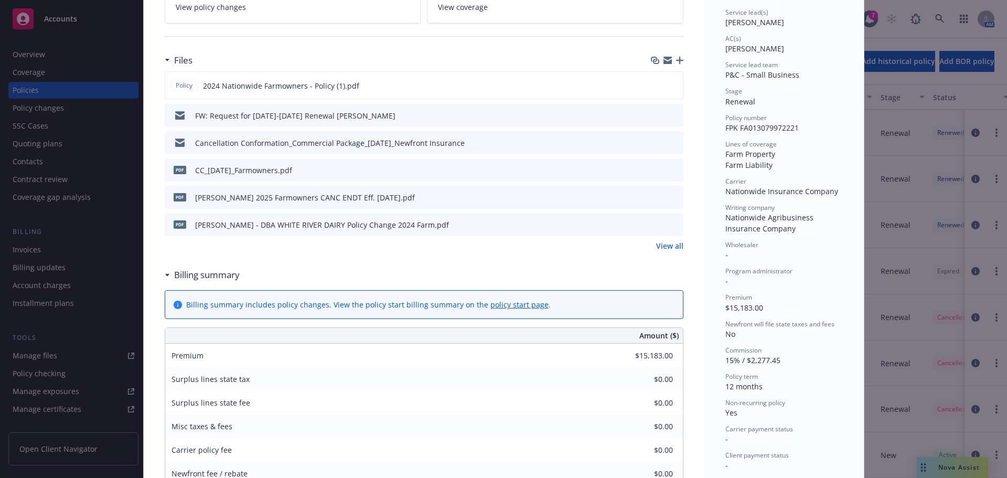
click at [658, 246] on link "View all" at bounding box center [669, 245] width 27 height 11
